Goal: Transaction & Acquisition: Obtain resource

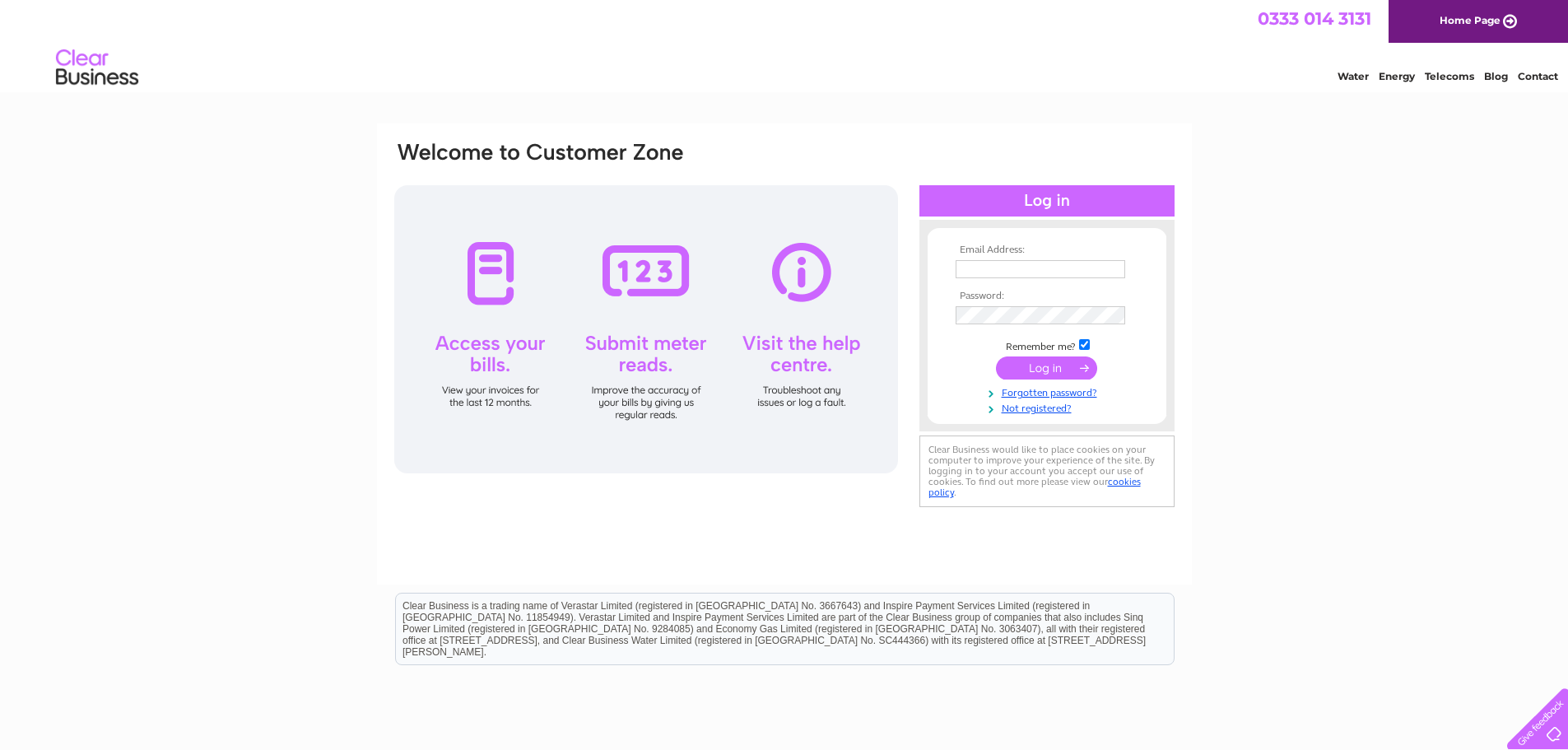
type input "jmhwrexhamrail@gmail.com"
click at [1055, 370] on input "submit" at bounding box center [1047, 368] width 102 height 23
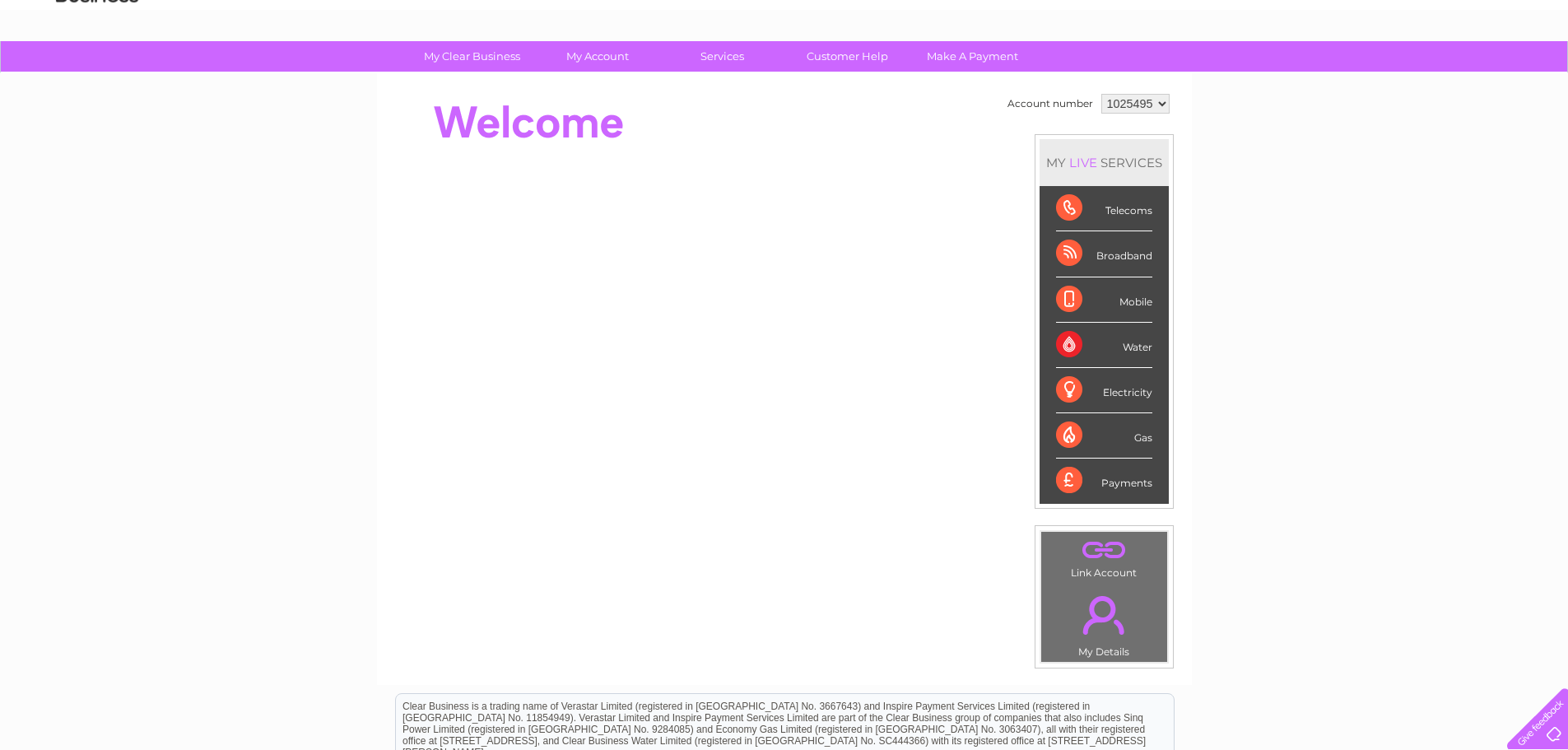
scroll to position [67, 0]
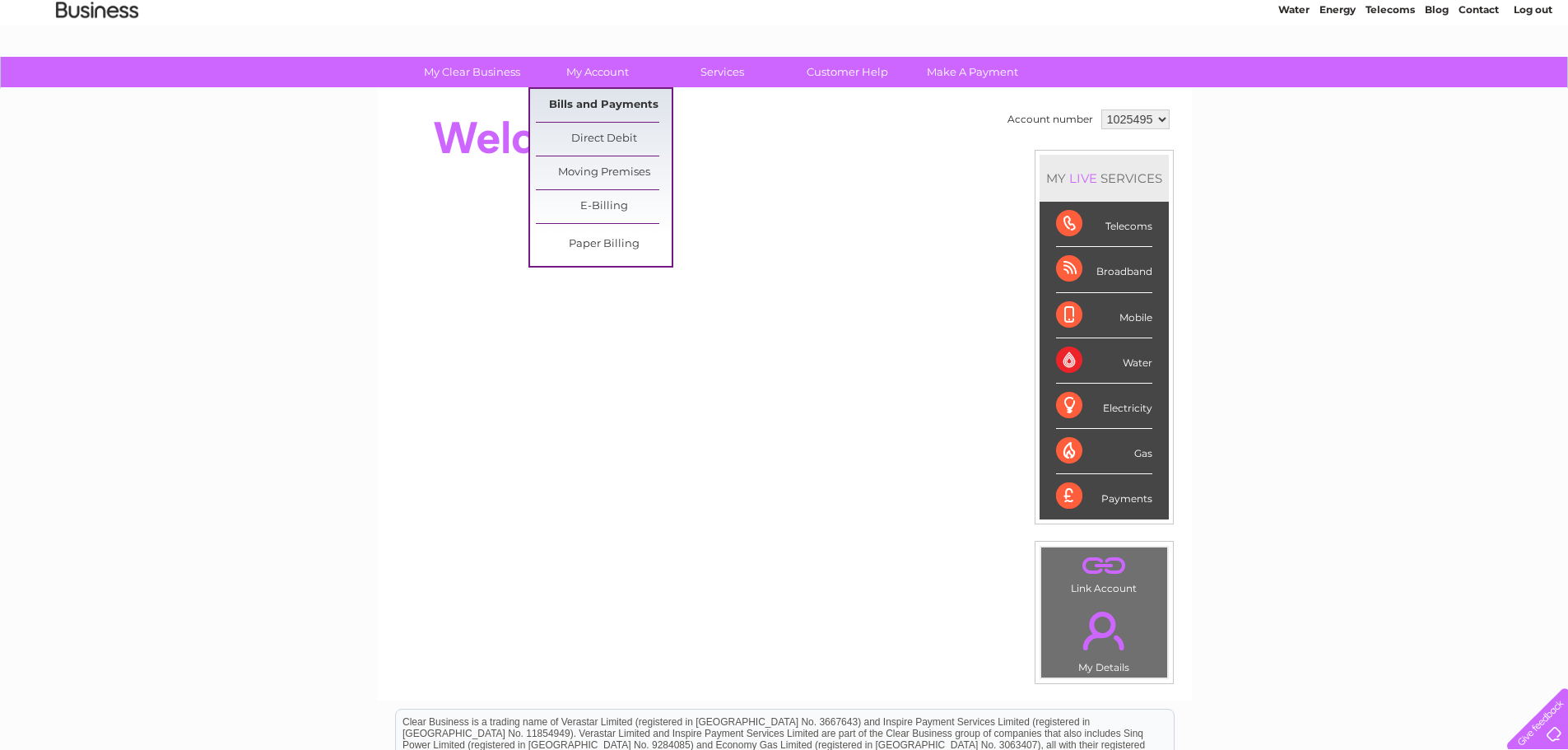
click at [611, 103] on link "Bills and Payments" at bounding box center [603, 105] width 136 height 33
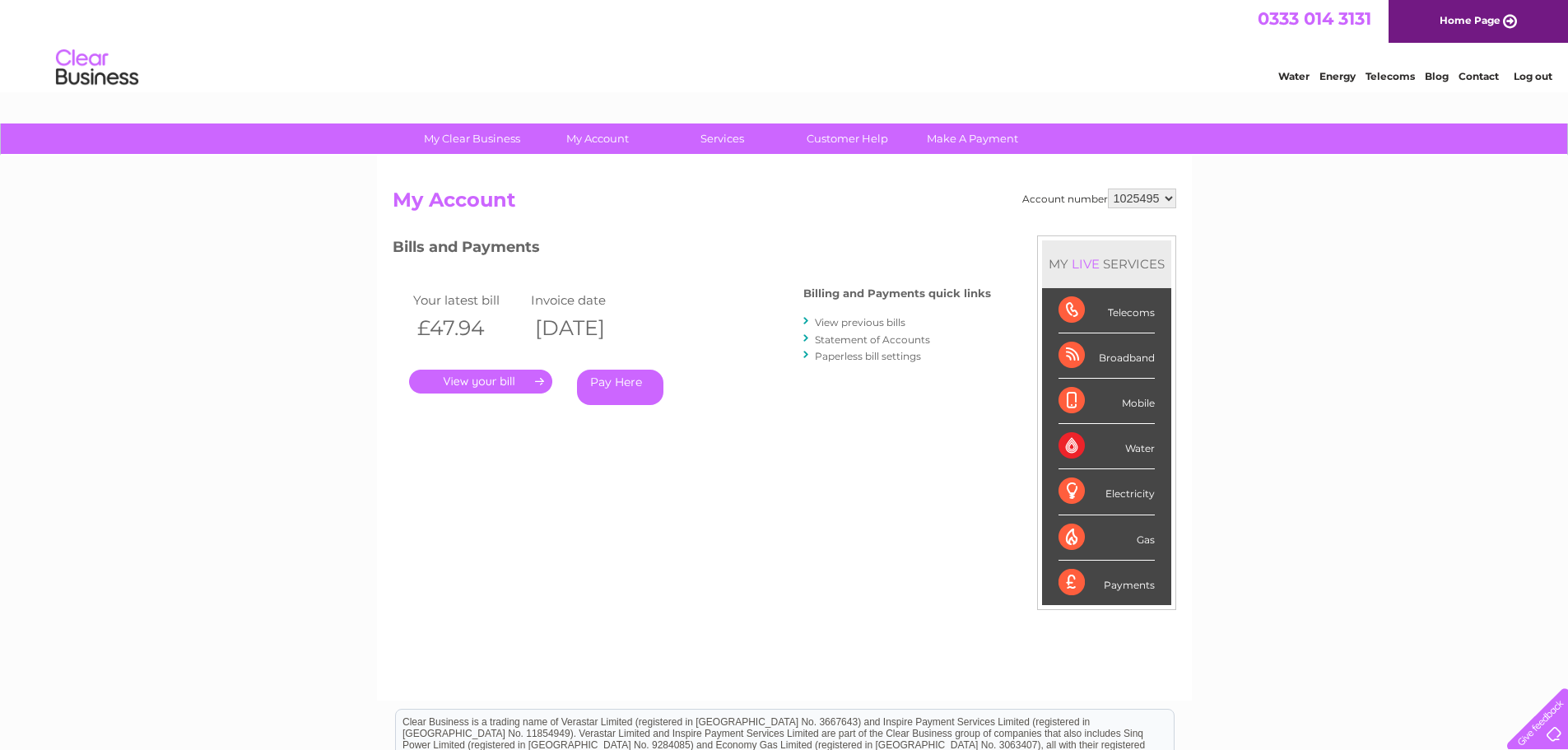
click at [471, 382] on link "." at bounding box center [481, 381] width 144 height 24
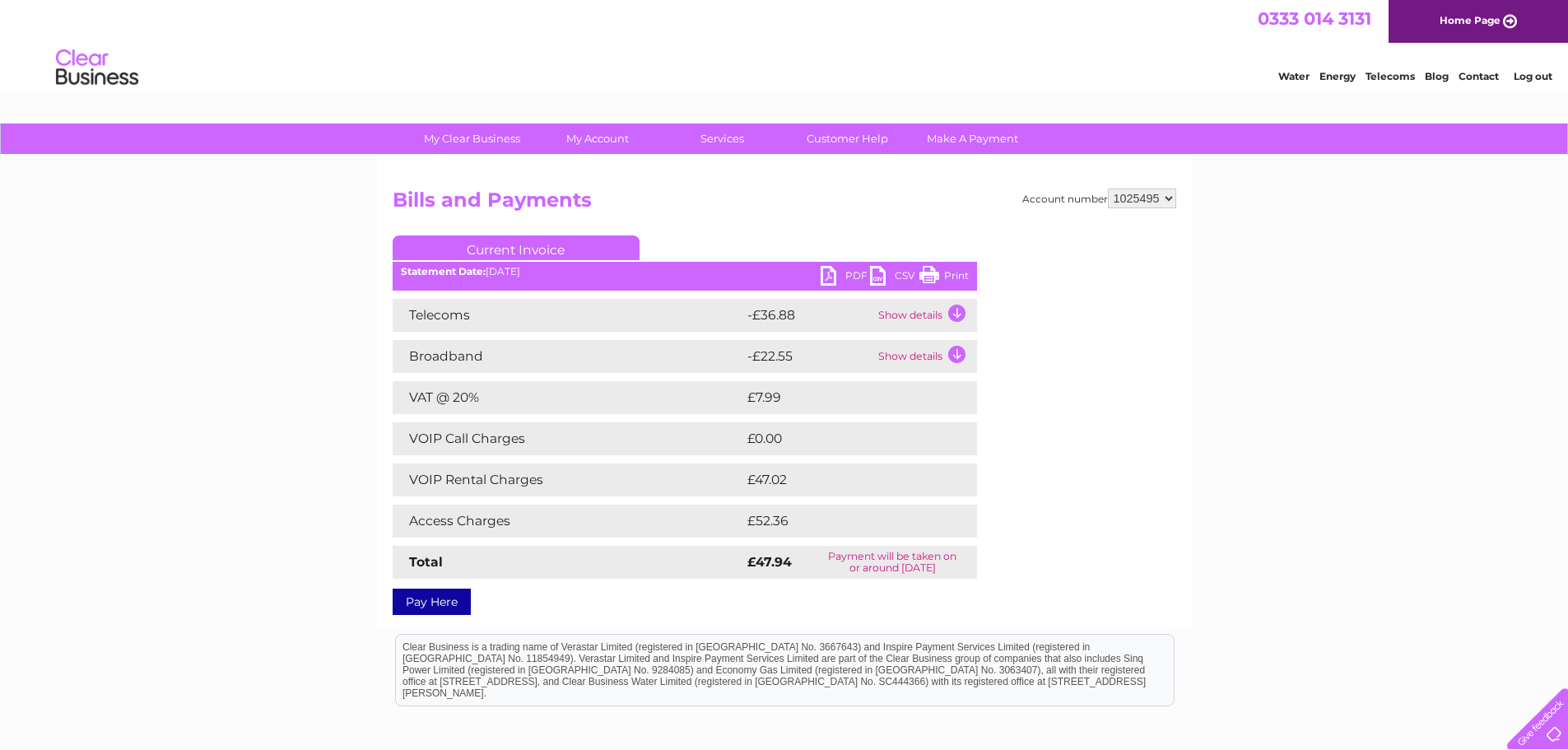
click at [857, 277] on link "PDF" at bounding box center [846, 278] width 50 height 24
click at [822, 270] on link "PDF" at bounding box center [846, 278] width 50 height 24
click at [850, 273] on link "PDF" at bounding box center [846, 278] width 50 height 24
